Goal: Transaction & Acquisition: Purchase product/service

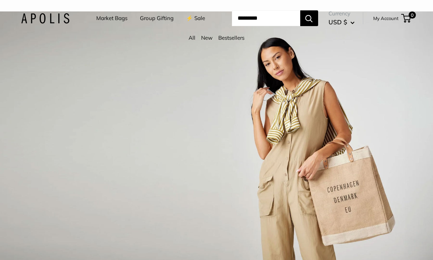
click at [114, 20] on link "Market Bags" at bounding box center [111, 18] width 31 height 10
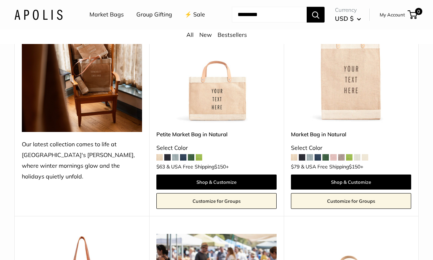
scroll to position [142, 0]
click at [363, 189] on link "Shop & Customize" at bounding box center [351, 181] width 120 height 15
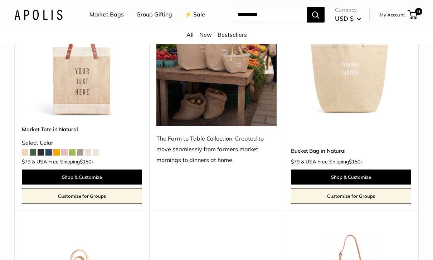
scroll to position [377, 0]
click at [102, 184] on link "Shop & Customize" at bounding box center [82, 176] width 120 height 15
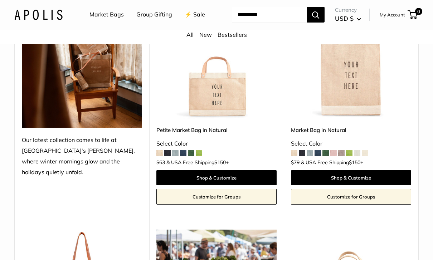
scroll to position [144, 0]
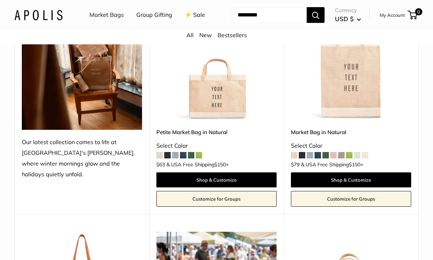
click at [227, 121] on img at bounding box center [216, 61] width 120 height 120
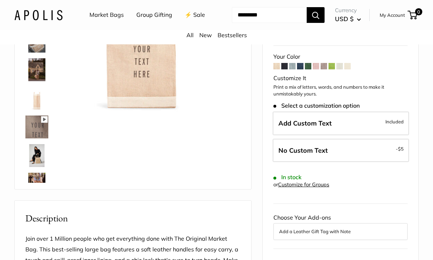
scroll to position [111, 0]
click at [364, 125] on label "Add Custom Text Included" at bounding box center [340, 123] width 136 height 24
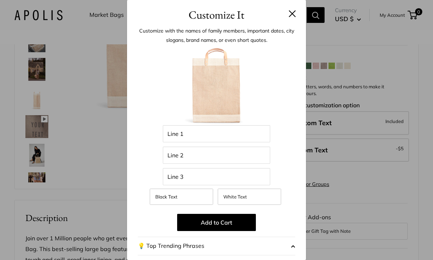
scroll to position [0, 0]
click at [293, 15] on button at bounding box center [291, 13] width 7 height 7
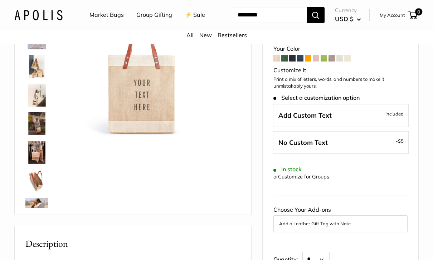
scroll to position [93, 0]
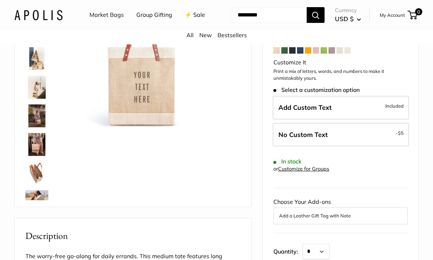
click at [375, 119] on label "Add Custom Text Included" at bounding box center [340, 108] width 136 height 24
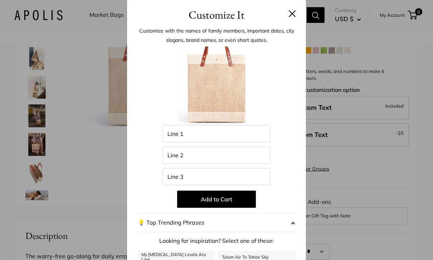
scroll to position [0, 0]
click at [294, 12] on button at bounding box center [291, 13] width 7 height 7
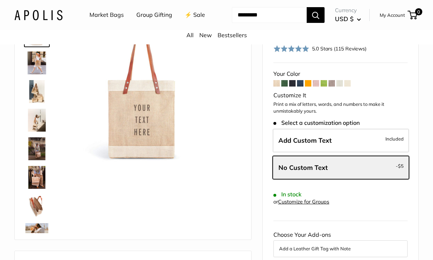
scroll to position [0, 0]
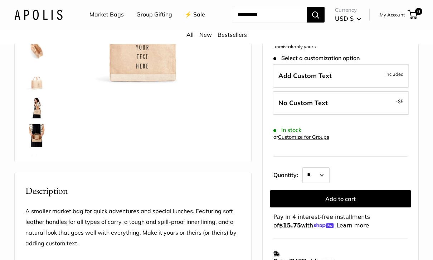
scroll to position [138, 0]
click at [368, 88] on label "Add Custom Text Included" at bounding box center [340, 76] width 136 height 24
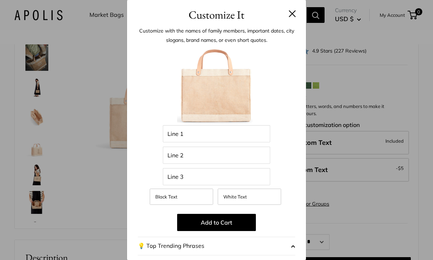
scroll to position [0, 0]
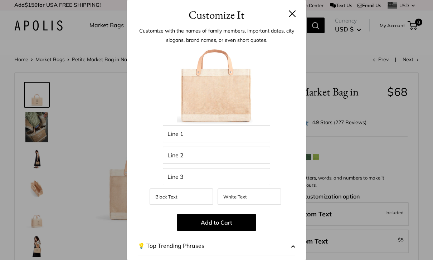
click at [293, 16] on button at bounding box center [291, 13] width 7 height 7
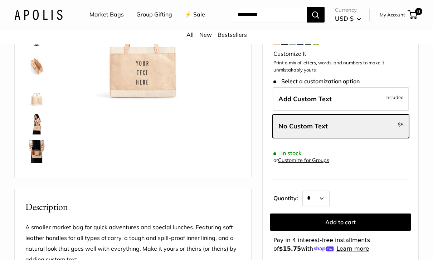
click at [368, 111] on label "Add Custom Text Included" at bounding box center [340, 100] width 136 height 24
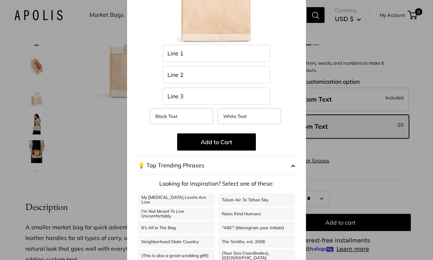
scroll to position [80, 0]
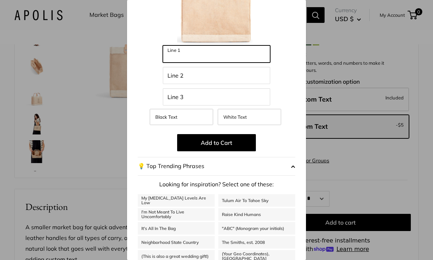
click at [219, 57] on input "Line 1" at bounding box center [216, 53] width 107 height 17
type input "**********"
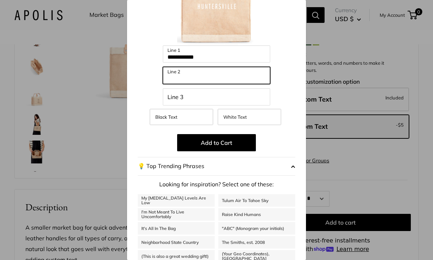
click at [218, 78] on input "Line 2" at bounding box center [216, 75] width 107 height 17
type input "**"
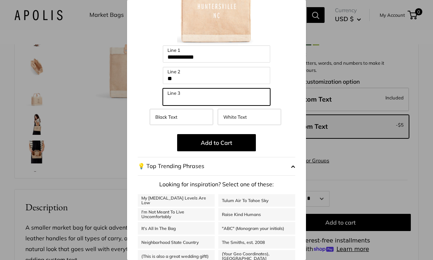
click at [208, 99] on input "Line 3" at bounding box center [216, 96] width 107 height 17
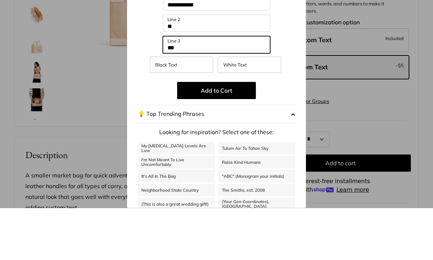
type input "***"
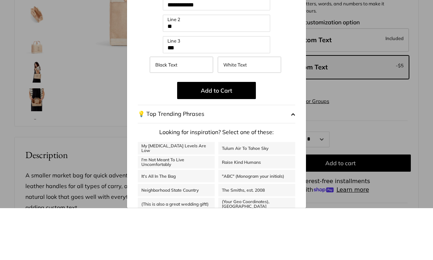
click at [232, 134] on button "Add to Cart" at bounding box center [216, 142] width 79 height 17
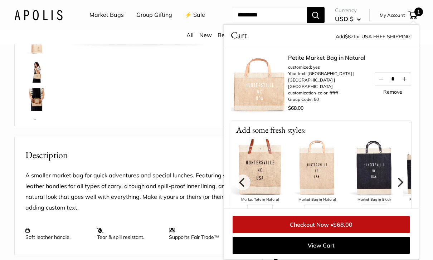
click at [418, 16] on span "1" at bounding box center [418, 12] width 9 height 9
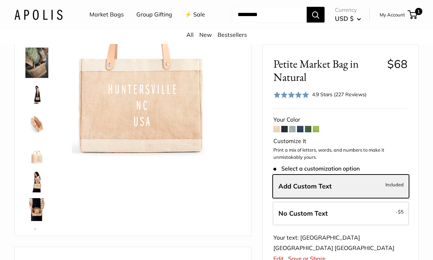
scroll to position [0, 0]
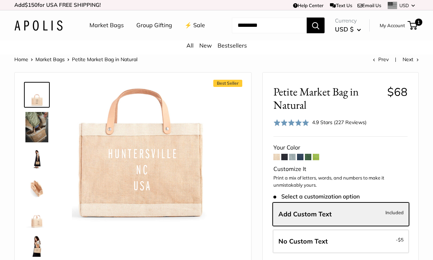
click at [415, 30] on span "1" at bounding box center [412, 25] width 10 height 9
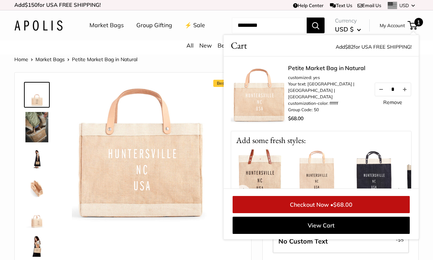
click at [392, 105] on link "Remove" at bounding box center [392, 102] width 19 height 5
